Goal: Book appointment/travel/reservation

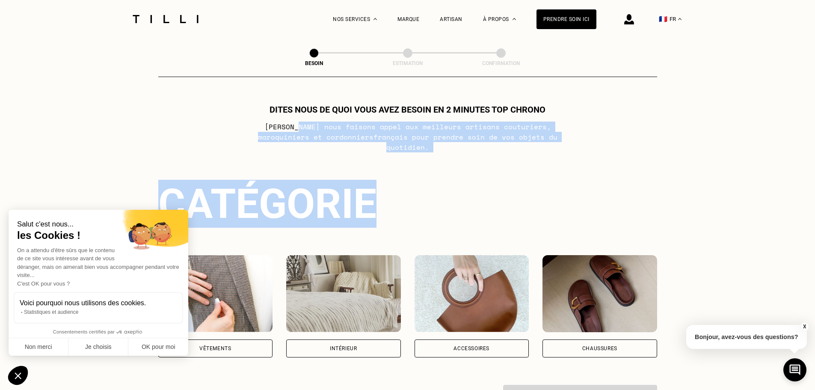
drag, startPoint x: 272, startPoint y: 124, endPoint x: 434, endPoint y: 145, distance: 163.4
click at [434, 145] on div "Dites nous de quoi vous avez besoin en 2 minutes top chrono [PERSON_NAME] nous …" at bounding box center [407, 256] width 499 height 304
click at [157, 348] on button "OK pour moi" at bounding box center [158, 347] width 60 height 18
checkbox input "true"
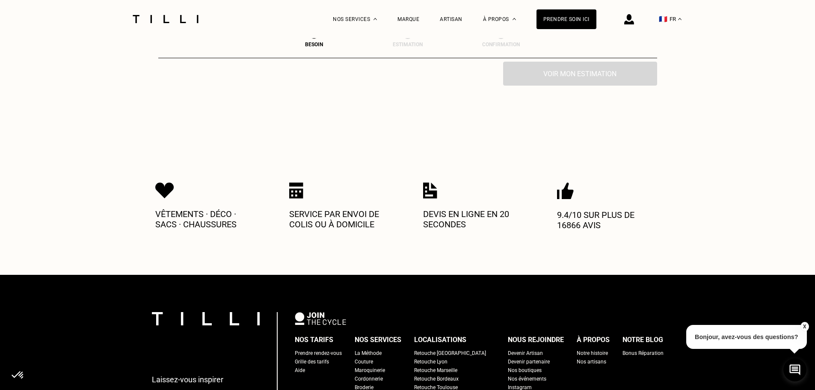
scroll to position [342, 0]
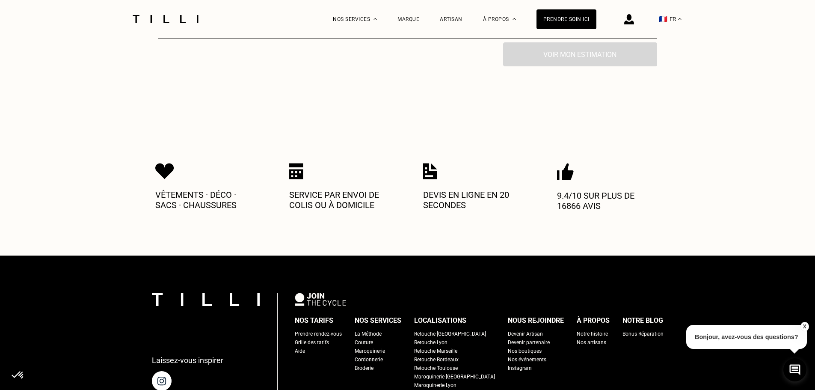
click at [445, 329] on div "Retouche [GEOGRAPHIC_DATA]" at bounding box center [450, 333] width 72 height 9
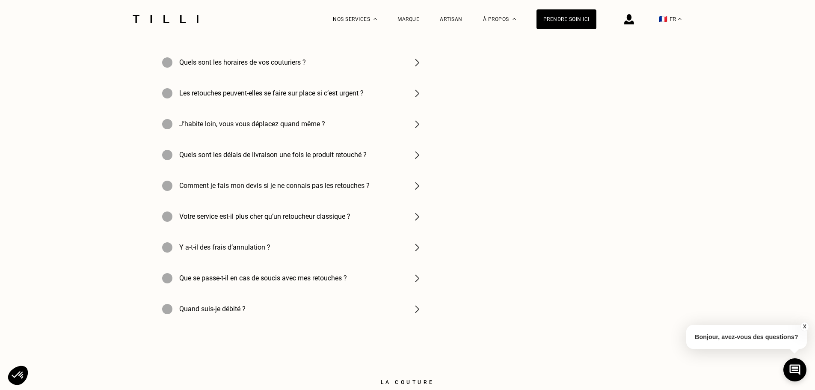
scroll to position [2950, 0]
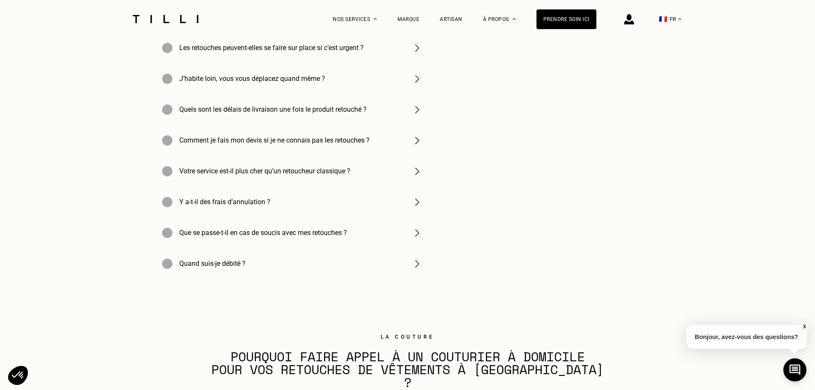
click at [318, 236] on h4 "Que se passe-t-il en cas de soucis avec mes retouches ?" at bounding box center [263, 232] width 168 height 8
click at [419, 238] on img at bounding box center [417, 232] width 10 height 10
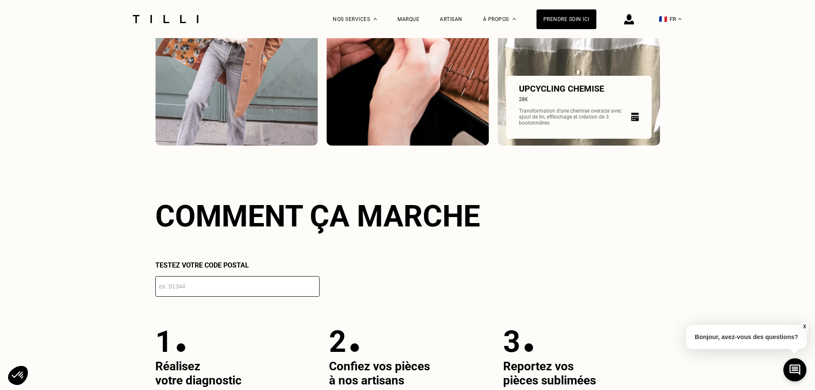
scroll to position [1283, 0]
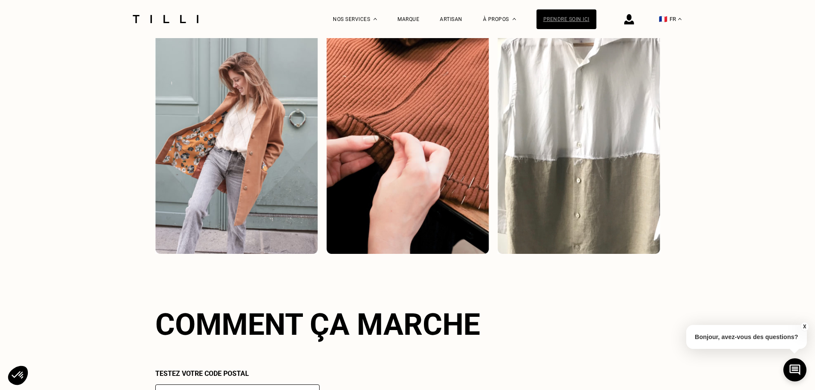
click at [583, 13] on div "Prendre soin ici" at bounding box center [566, 19] width 60 height 20
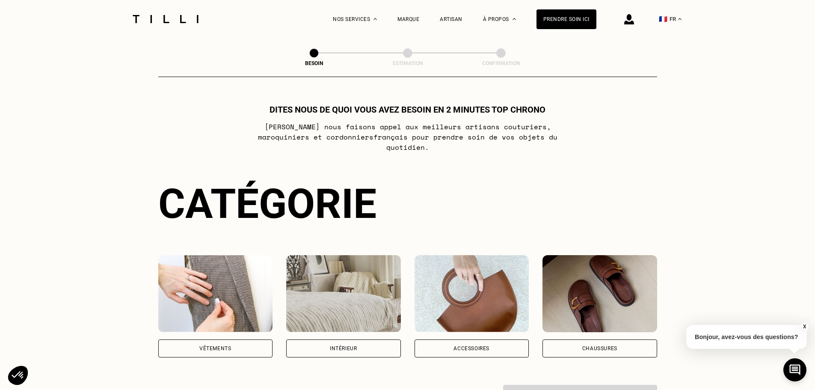
scroll to position [43, 0]
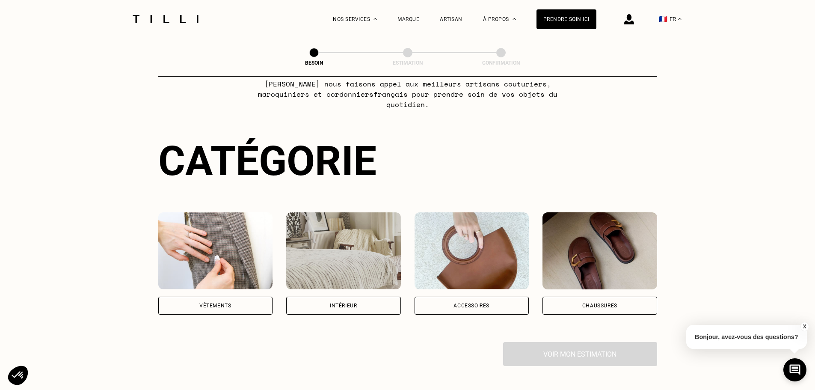
click at [197, 296] on div "Vêtements" at bounding box center [215, 305] width 115 height 18
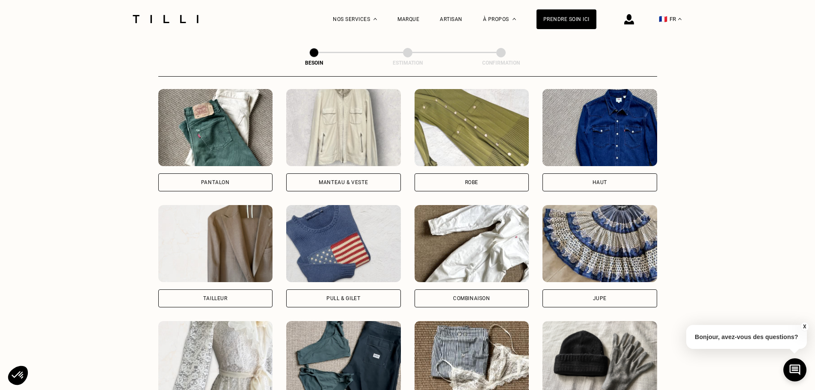
scroll to position [408, 0]
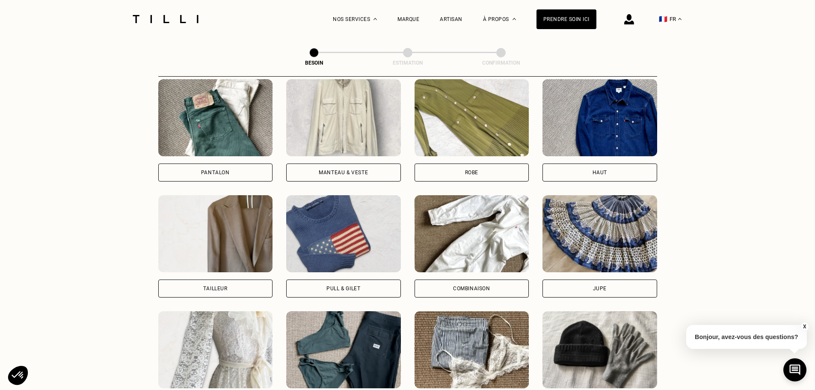
click at [490, 167] on div "Robe" at bounding box center [471, 172] width 115 height 18
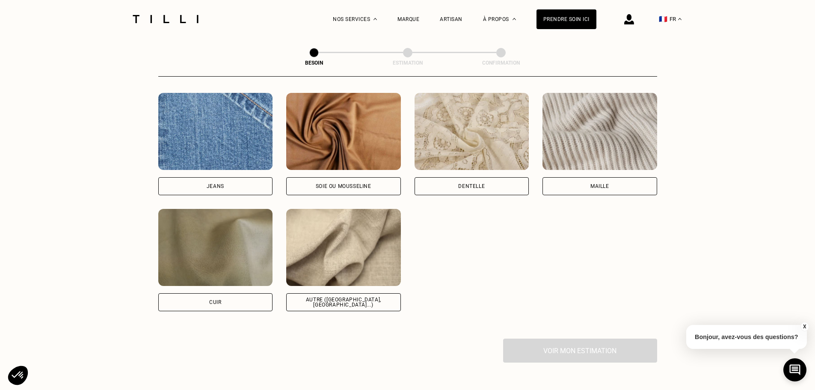
scroll to position [916, 0]
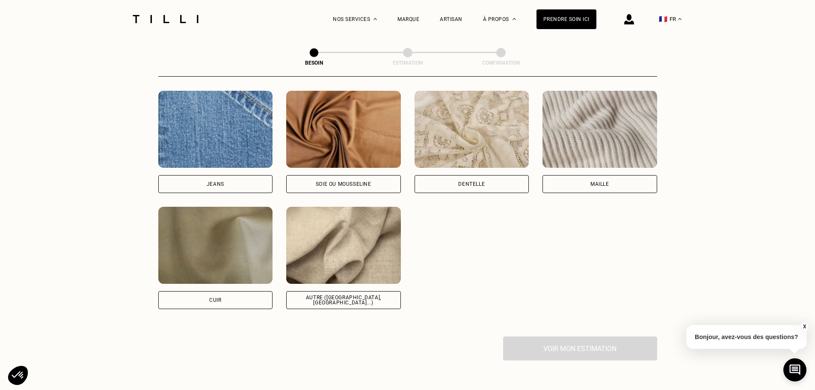
click at [337, 131] on img at bounding box center [343, 129] width 115 height 77
select select "FR"
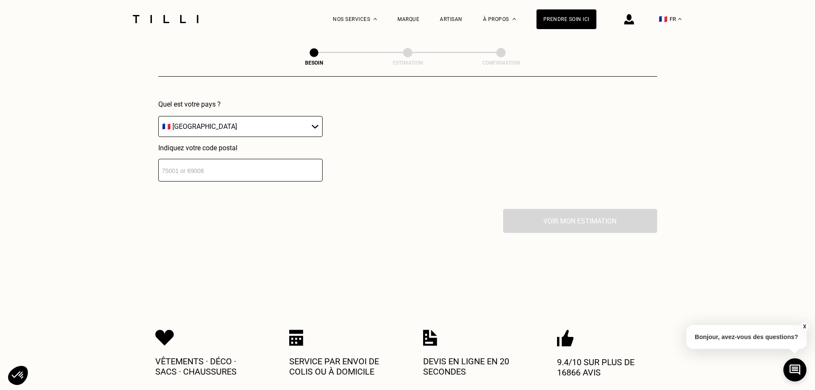
scroll to position [1169, 0]
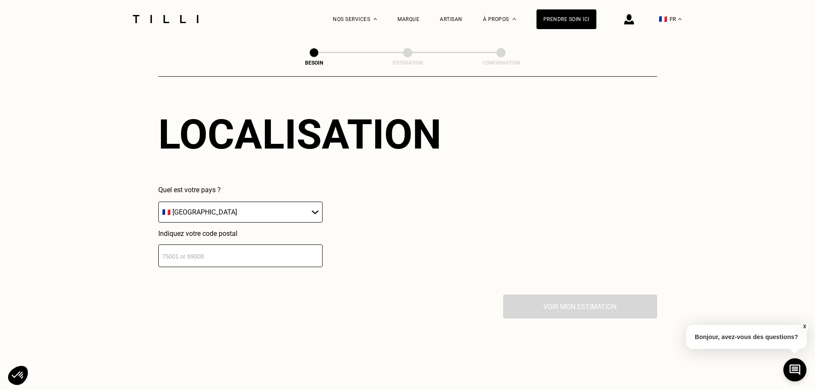
click at [254, 260] on input "number" at bounding box center [240, 255] width 164 height 23
type input "75002"
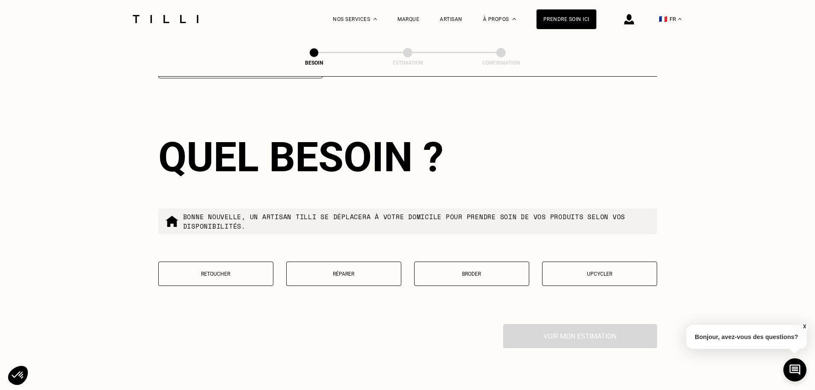
scroll to position [1362, 0]
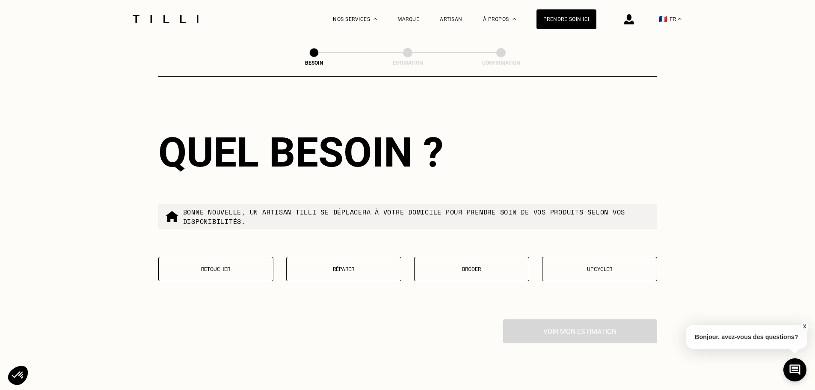
click at [245, 269] on button "Retoucher" at bounding box center [215, 269] width 115 height 24
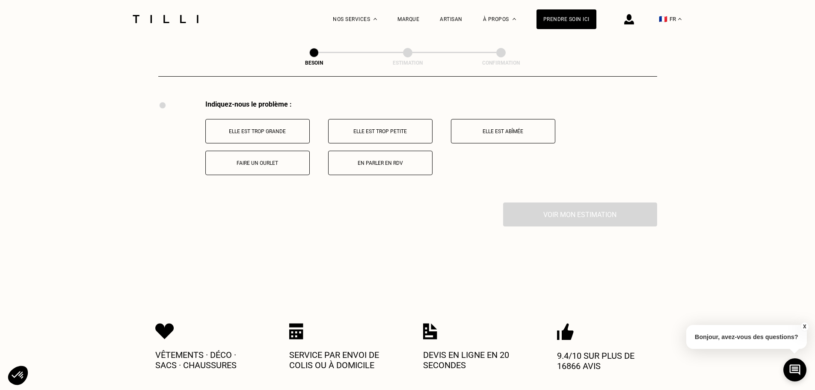
scroll to position [1582, 0]
click at [289, 128] on p "Elle est trop grande" at bounding box center [257, 131] width 95 height 6
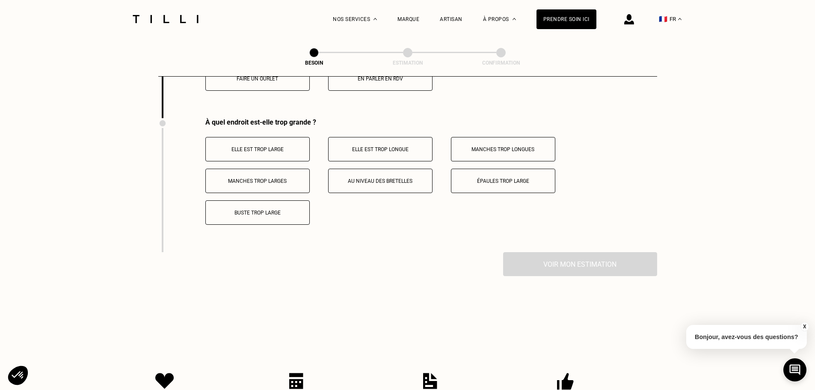
scroll to position [1684, 0]
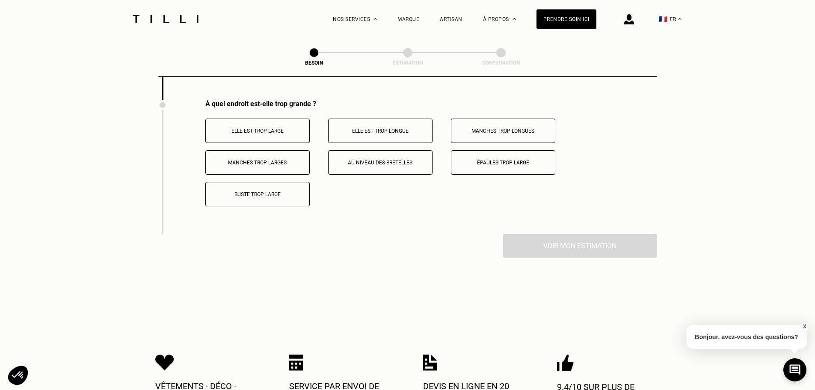
click at [231, 128] on p "Elle est trop large" at bounding box center [257, 131] width 95 height 6
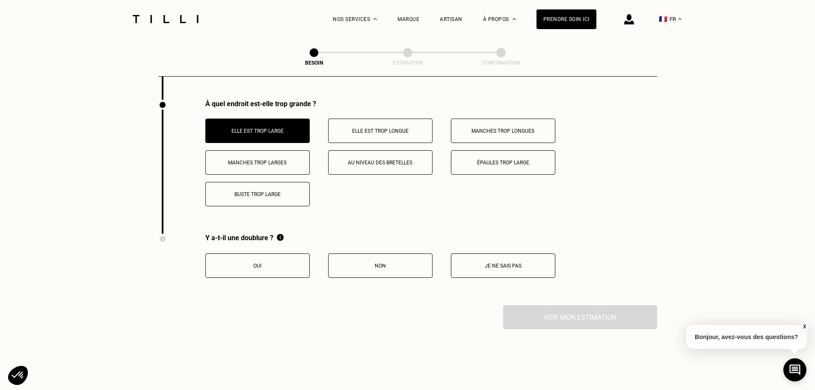
click at [294, 256] on button "Oui" at bounding box center [257, 265] width 104 height 24
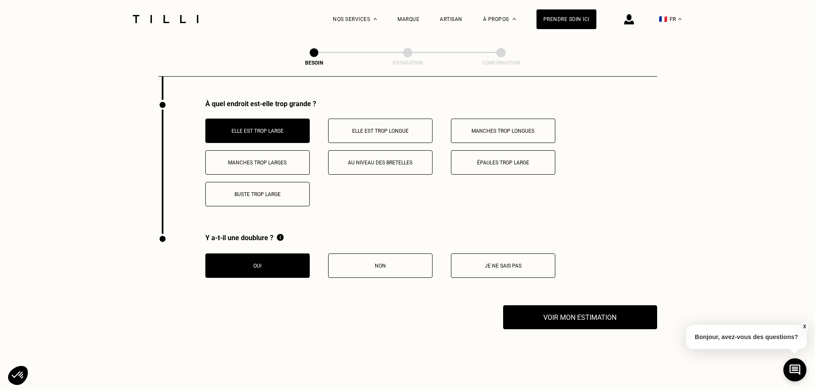
click at [387, 263] on p "Non" at bounding box center [380, 266] width 95 height 6
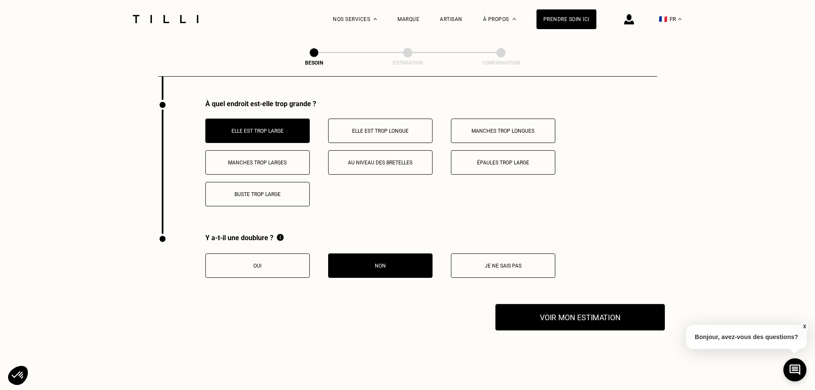
click at [526, 315] on button "Voir mon estimation" at bounding box center [579, 317] width 169 height 27
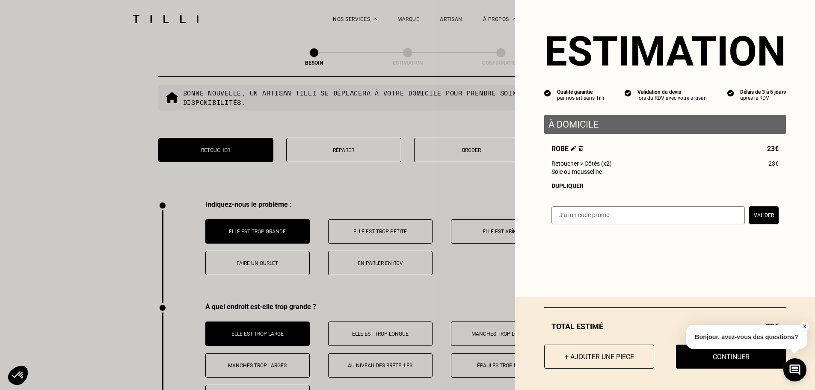
scroll to position [1470, 0]
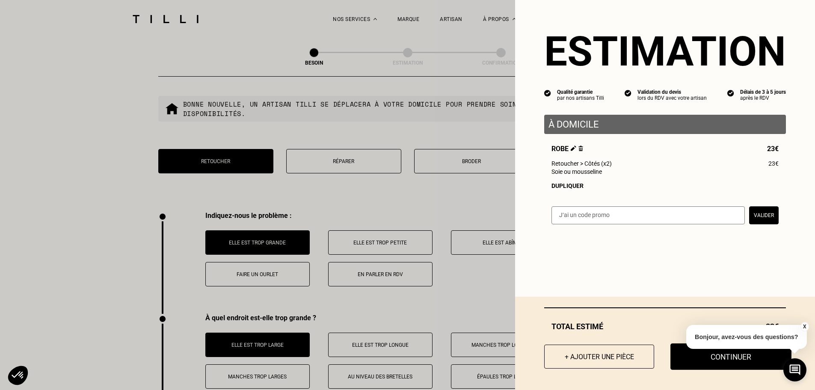
click at [721, 360] on button "Continuer" at bounding box center [730, 356] width 121 height 27
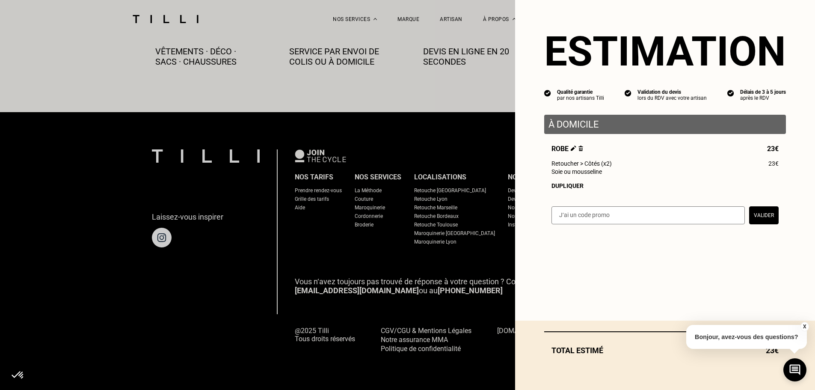
scroll to position [477, 0]
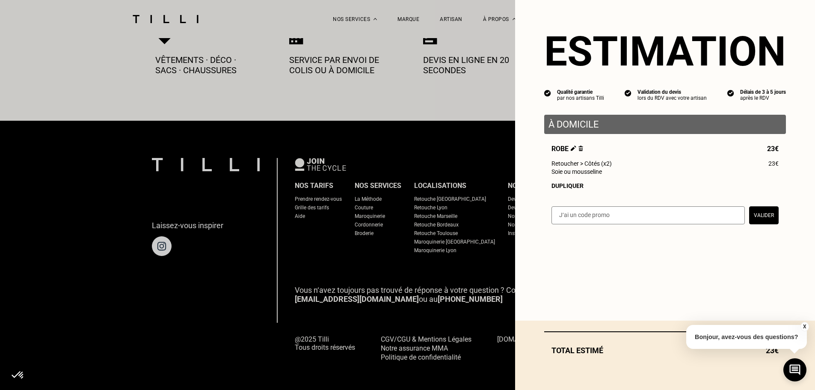
select select "FR"
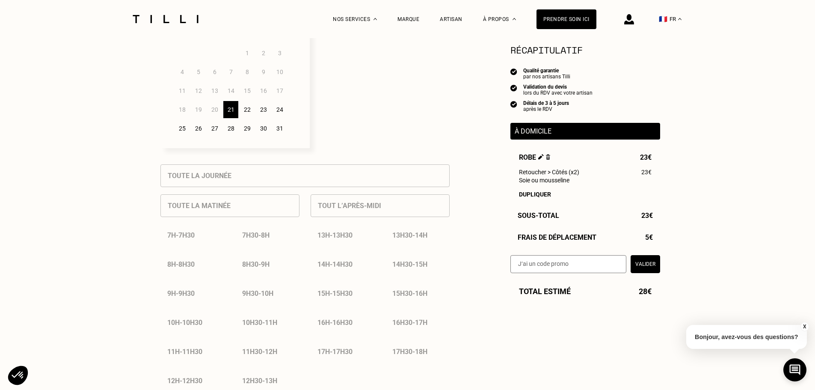
scroll to position [257, 0]
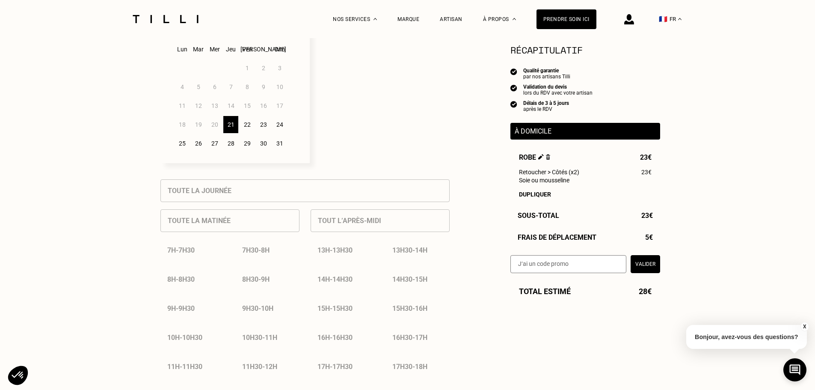
click at [180, 20] on img at bounding box center [166, 19] width 72 height 8
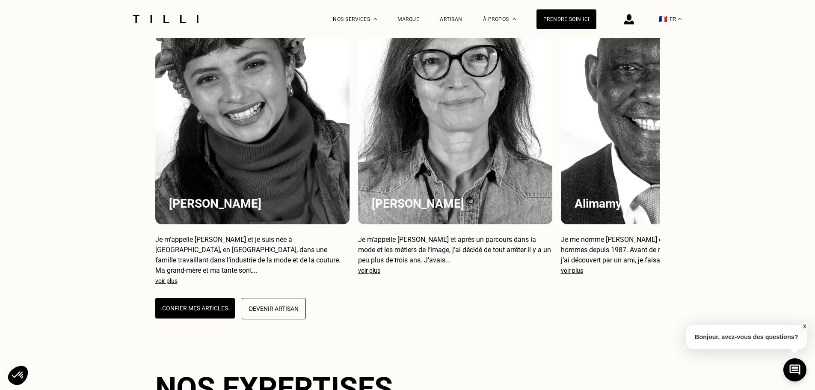
scroll to position [770, 0]
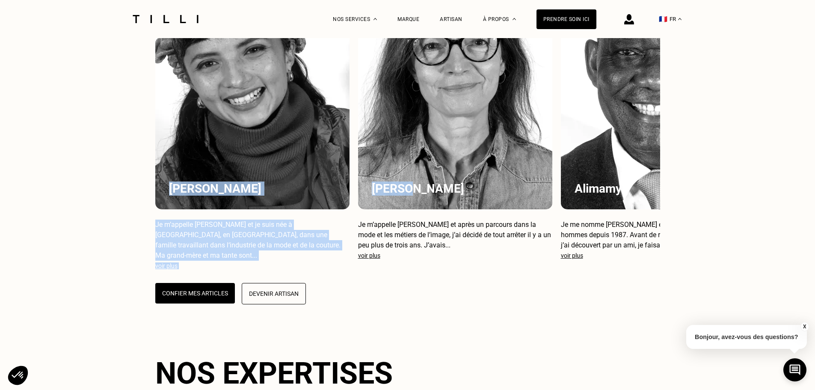
drag, startPoint x: 475, startPoint y: 236, endPoint x: 30, endPoint y: 218, distance: 445.5
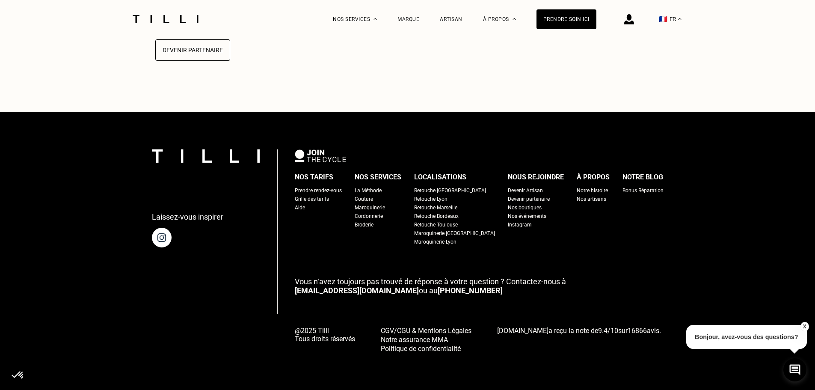
scroll to position [2246, 0]
click at [450, 186] on div "Retouche [GEOGRAPHIC_DATA]" at bounding box center [450, 190] width 72 height 9
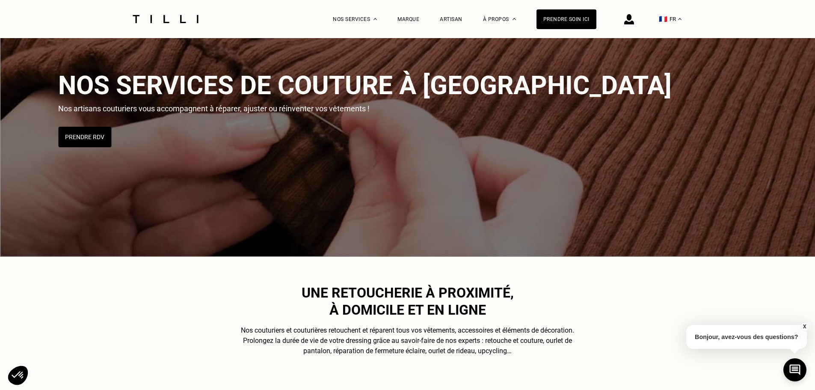
scroll to position [86, 0]
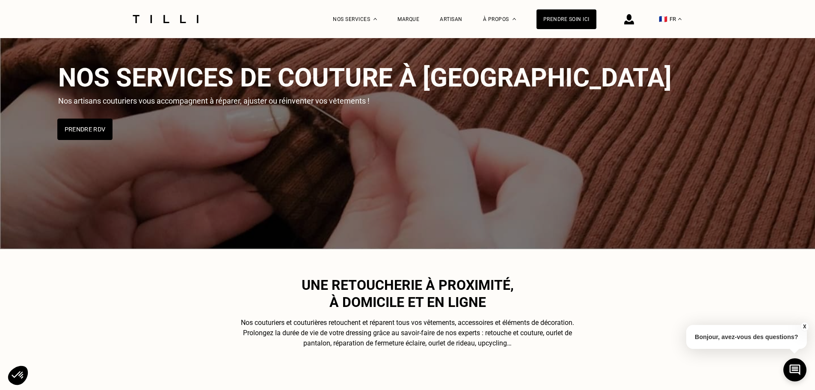
click at [96, 128] on button "Prendre RDV" at bounding box center [84, 128] width 55 height 21
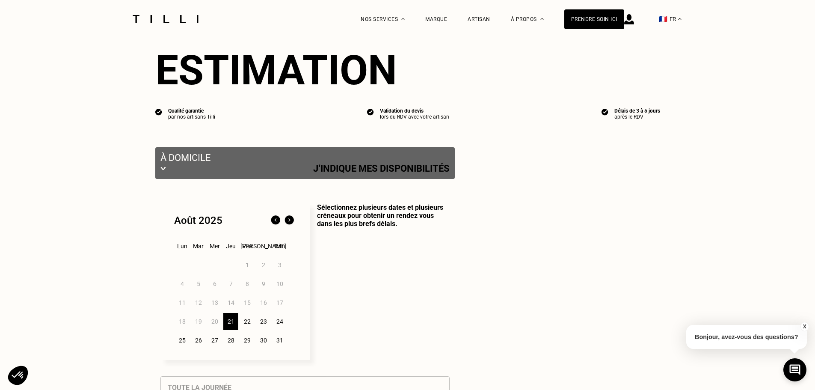
select select "FR"
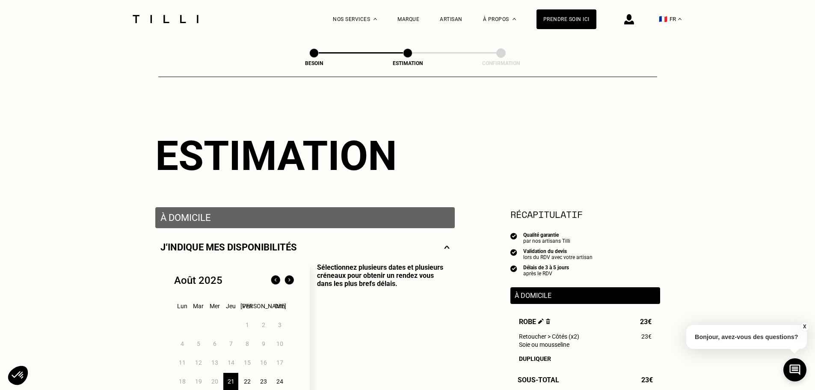
click at [347, 226] on div "À domicile" at bounding box center [304, 217] width 299 height 21
click at [279, 210] on div "À domicile" at bounding box center [304, 217] width 299 height 21
click at [289, 245] on p "J‘indique mes disponibilités" at bounding box center [228, 247] width 136 height 11
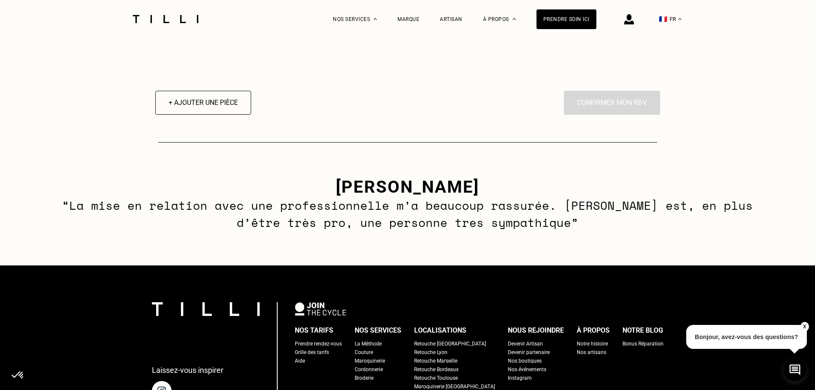
scroll to position [513, 0]
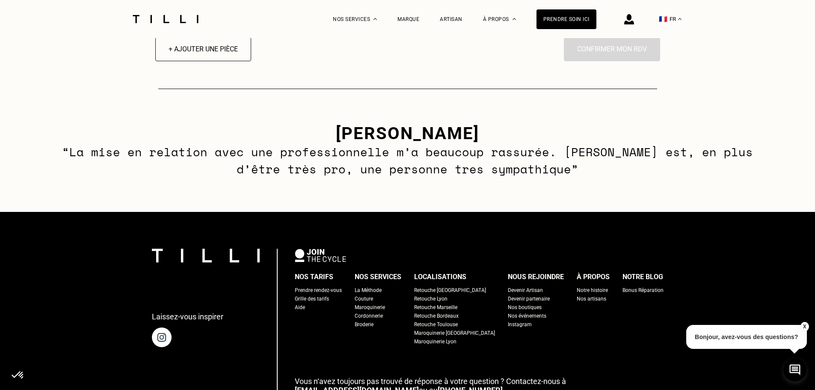
click at [327, 301] on div "Grille des tarifs" at bounding box center [312, 298] width 34 height 9
select select "FR"
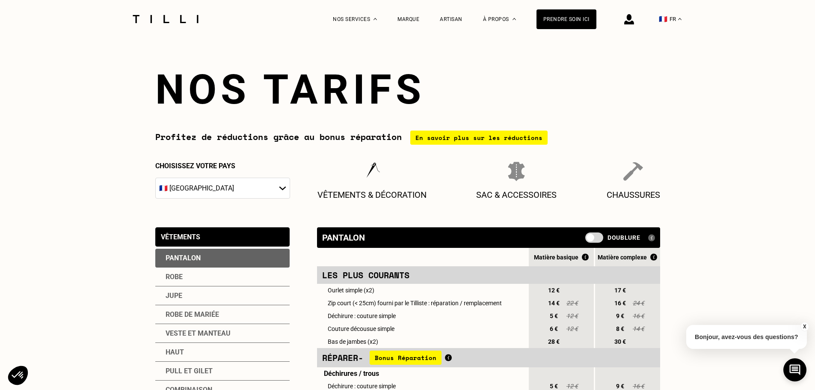
click at [227, 277] on div "Robe" at bounding box center [222, 276] width 134 height 19
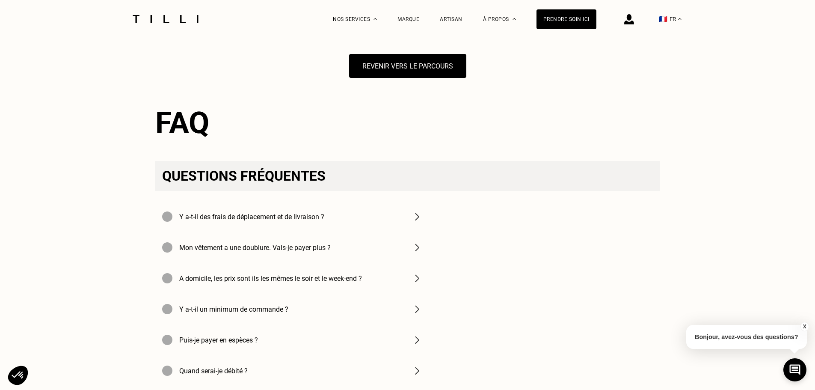
scroll to position [1112, 0]
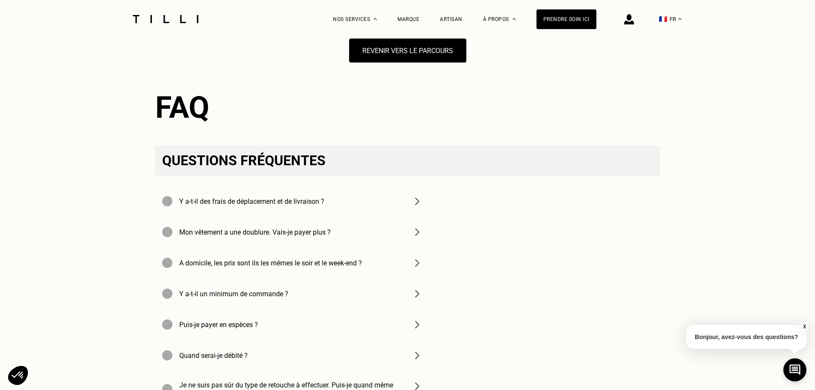
click at [364, 247] on div "Mon vêtement a une doublure. Vais-je payer plus ?" at bounding box center [292, 231] width 274 height 31
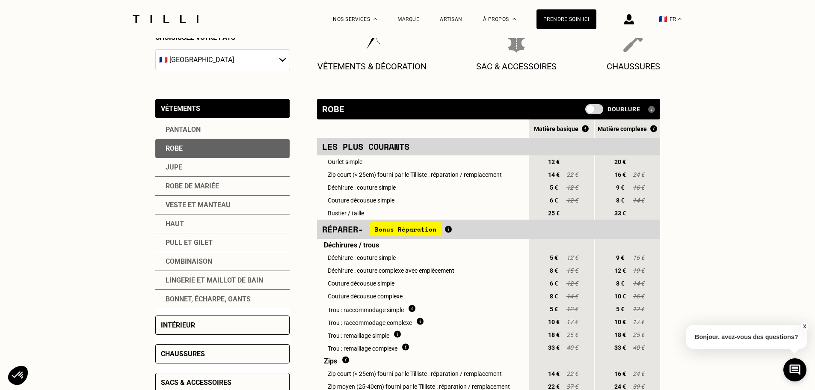
scroll to position [0, 0]
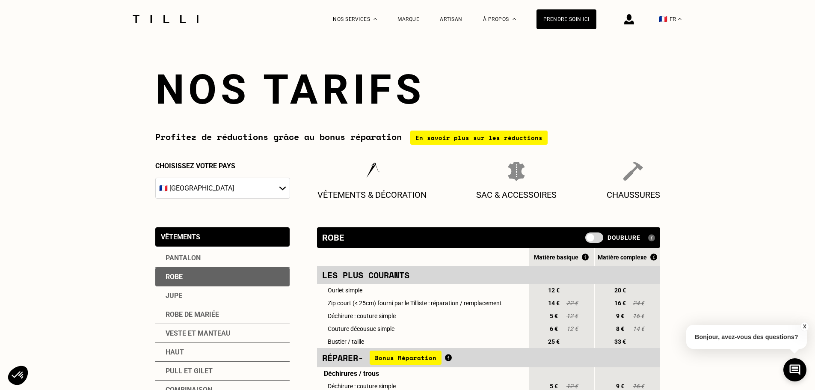
click at [517, 142] on div "En savoir plus sur les réductions" at bounding box center [478, 137] width 137 height 14
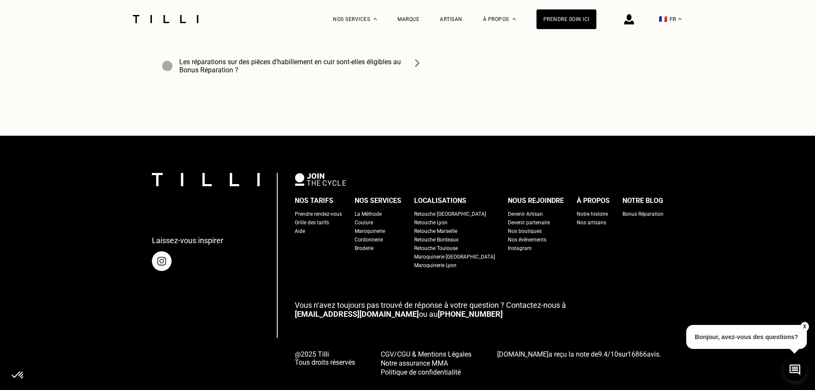
scroll to position [2971, 0]
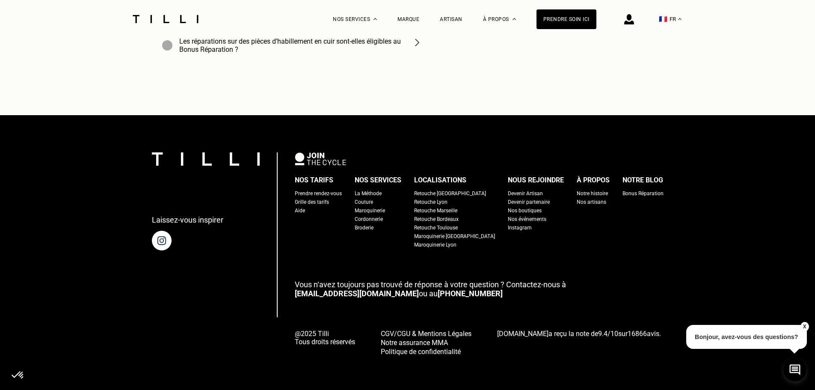
click at [508, 207] on div "Nos boutiques" at bounding box center [525, 210] width 34 height 9
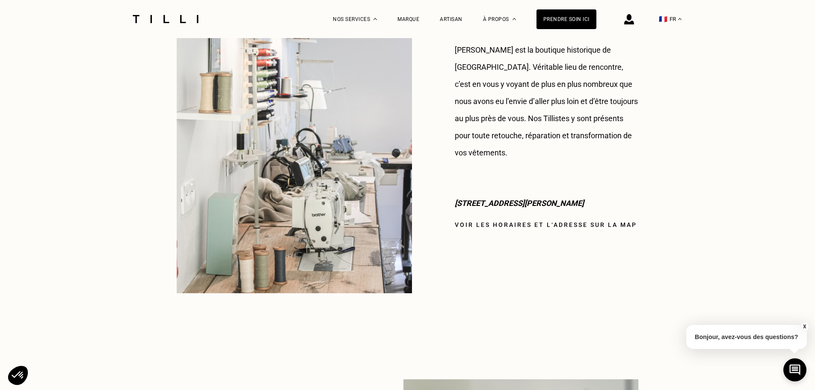
scroll to position [727, 0]
click at [511, 220] on link "Voir les horaires et l‘adresse sur la map" at bounding box center [546, 223] width 182 height 7
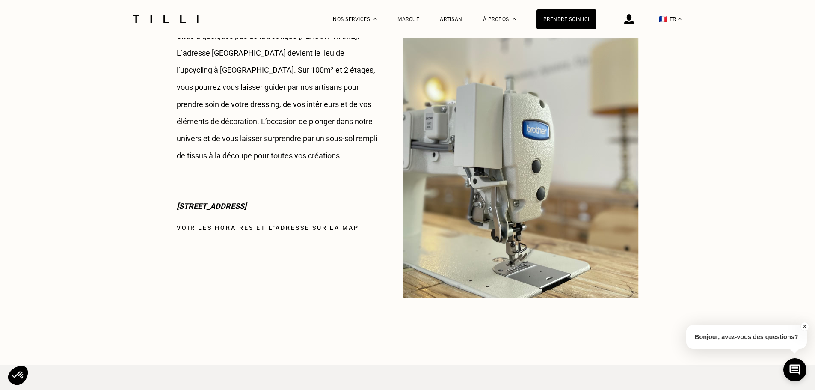
scroll to position [1454, 0]
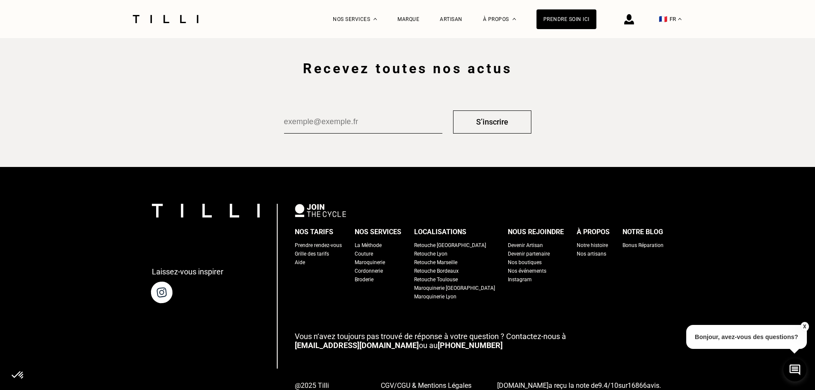
click at [173, 290] on img at bounding box center [161, 292] width 24 height 24
